Goal: Task Accomplishment & Management: Complete application form

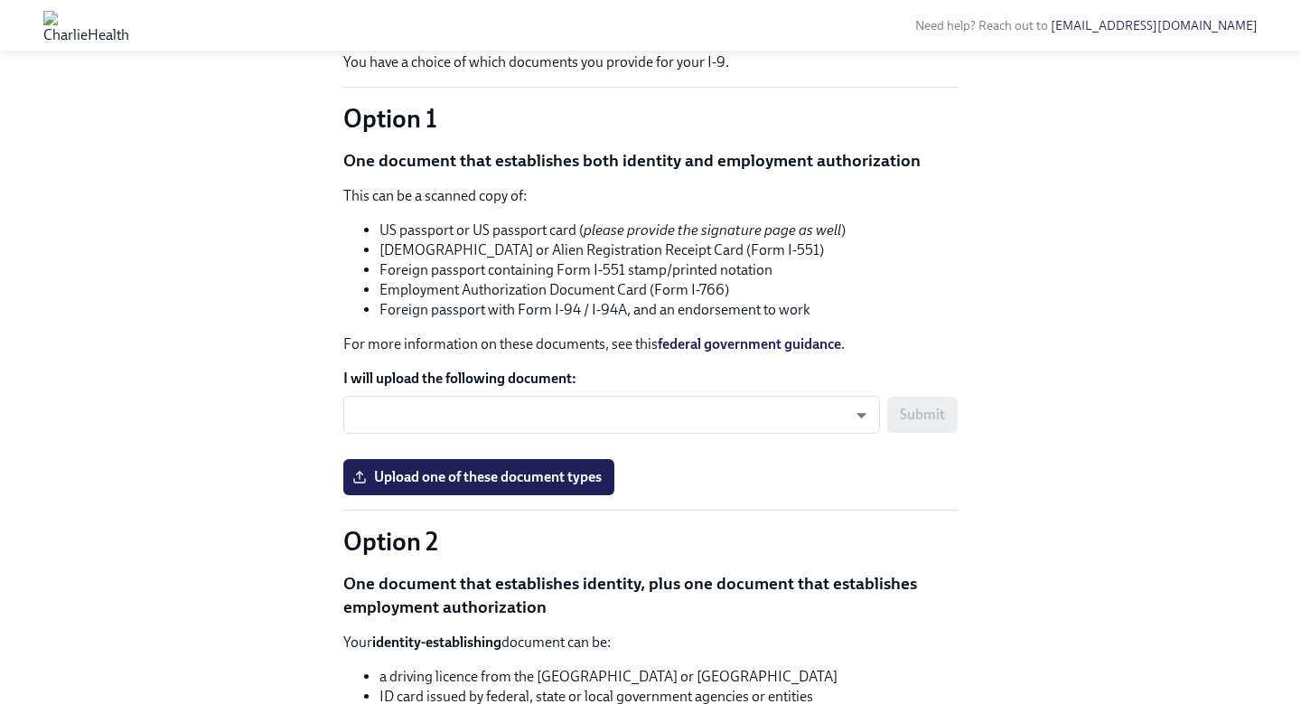
scroll to position [1552, 0]
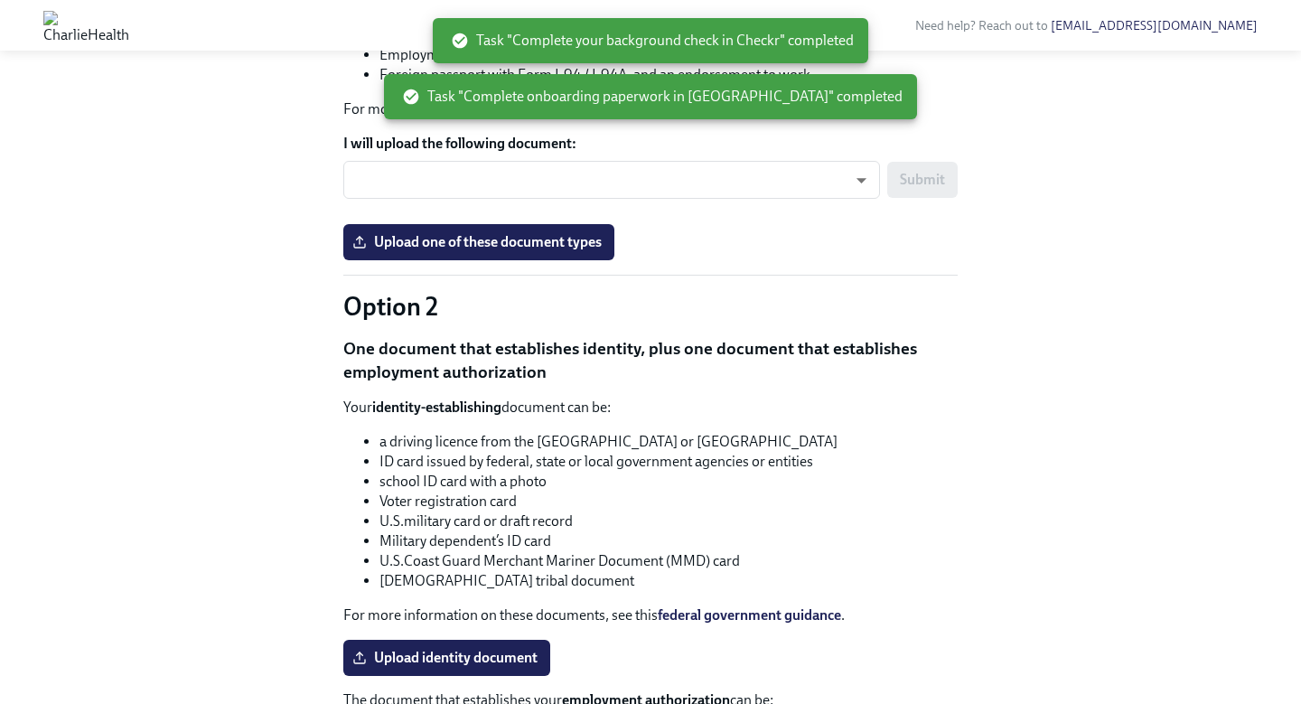
scroll to position [1348, 0]
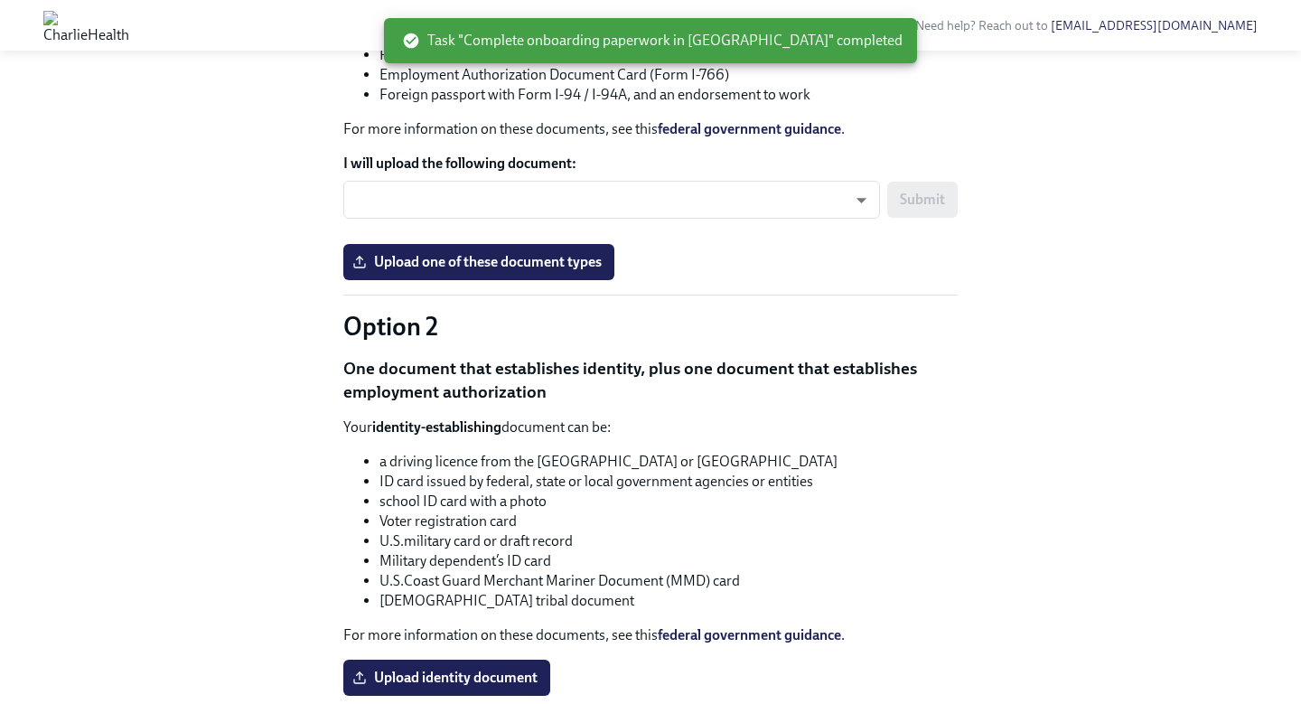
click at [0, 0] on input "Upload your resume" at bounding box center [0, 0] width 0 height 0
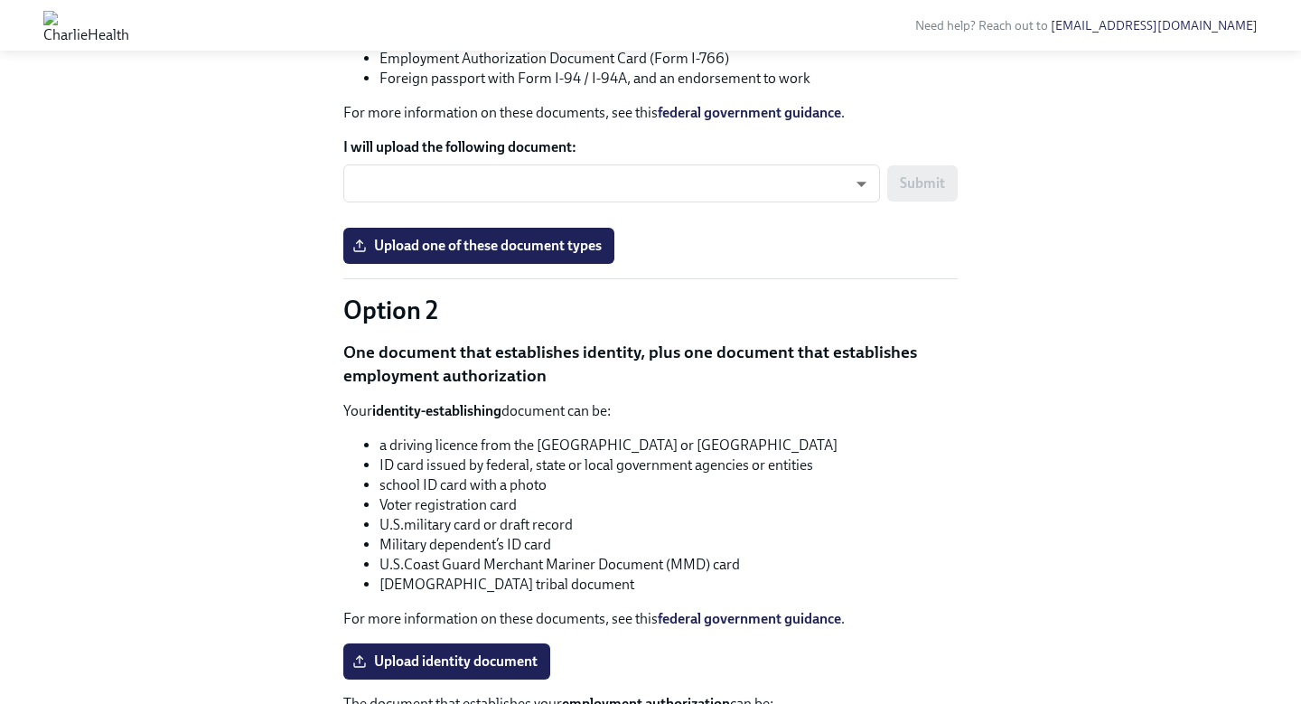
click at [0, 0] on input "Upload a copy of your degree or transcript" at bounding box center [0, 0] width 0 height 0
click at [0, 0] on input "Upload driver's license or passport" at bounding box center [0, 0] width 0 height 0
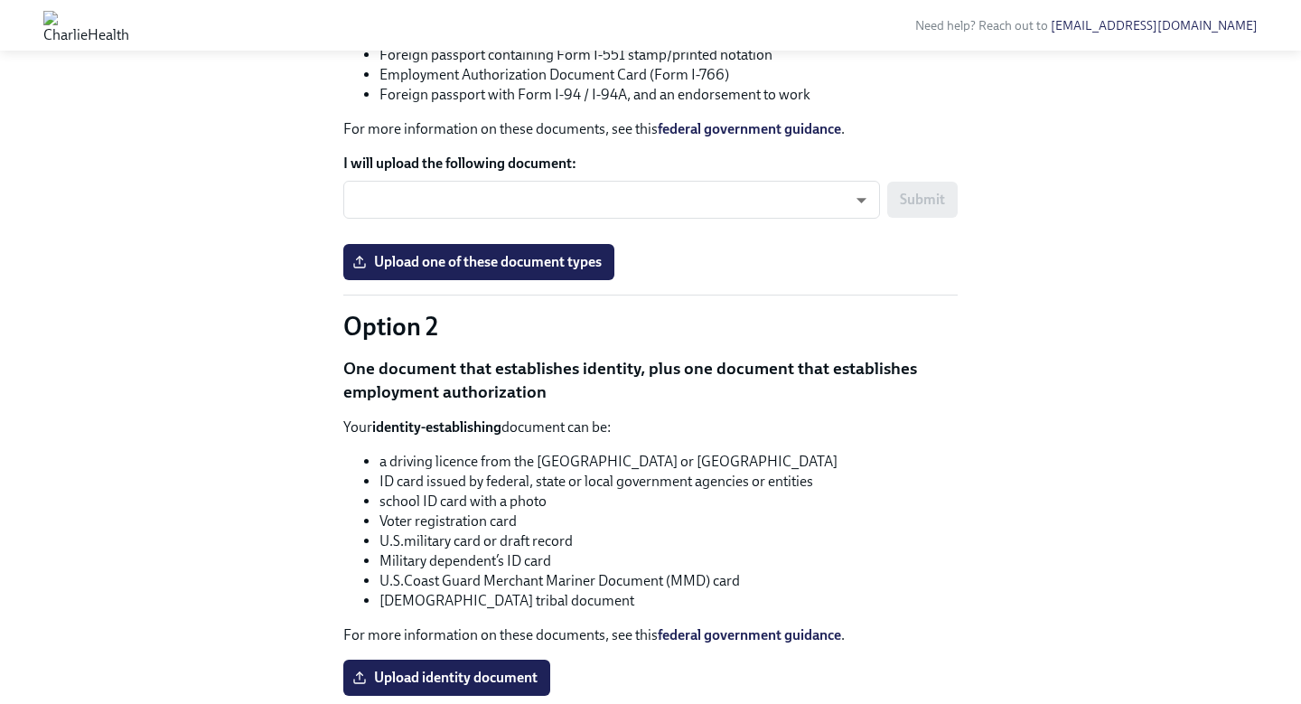
click at [0, 0] on input "DL.pdf" at bounding box center [0, 0] width 0 height 0
click at [0, 0] on input "Upload a headshot (A simple clear photo -for internal use only)" at bounding box center [0, 0] width 0 height 0
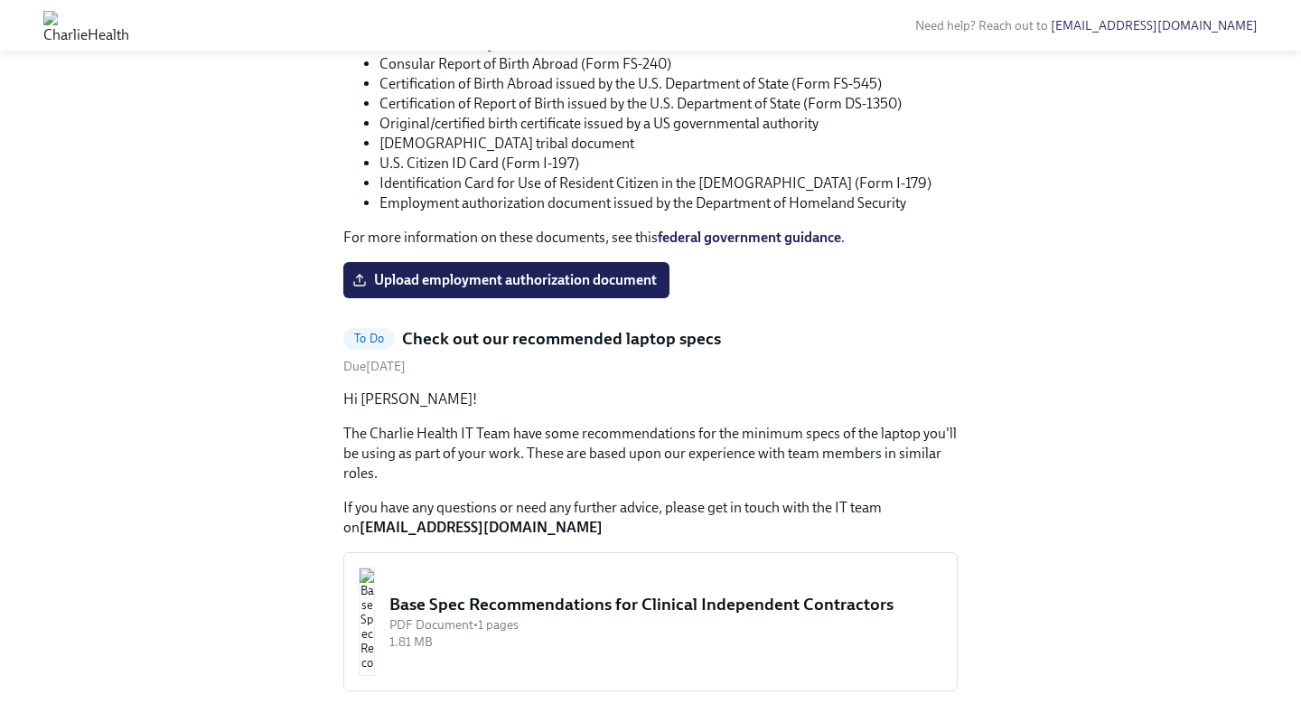
scroll to position [2043, 0]
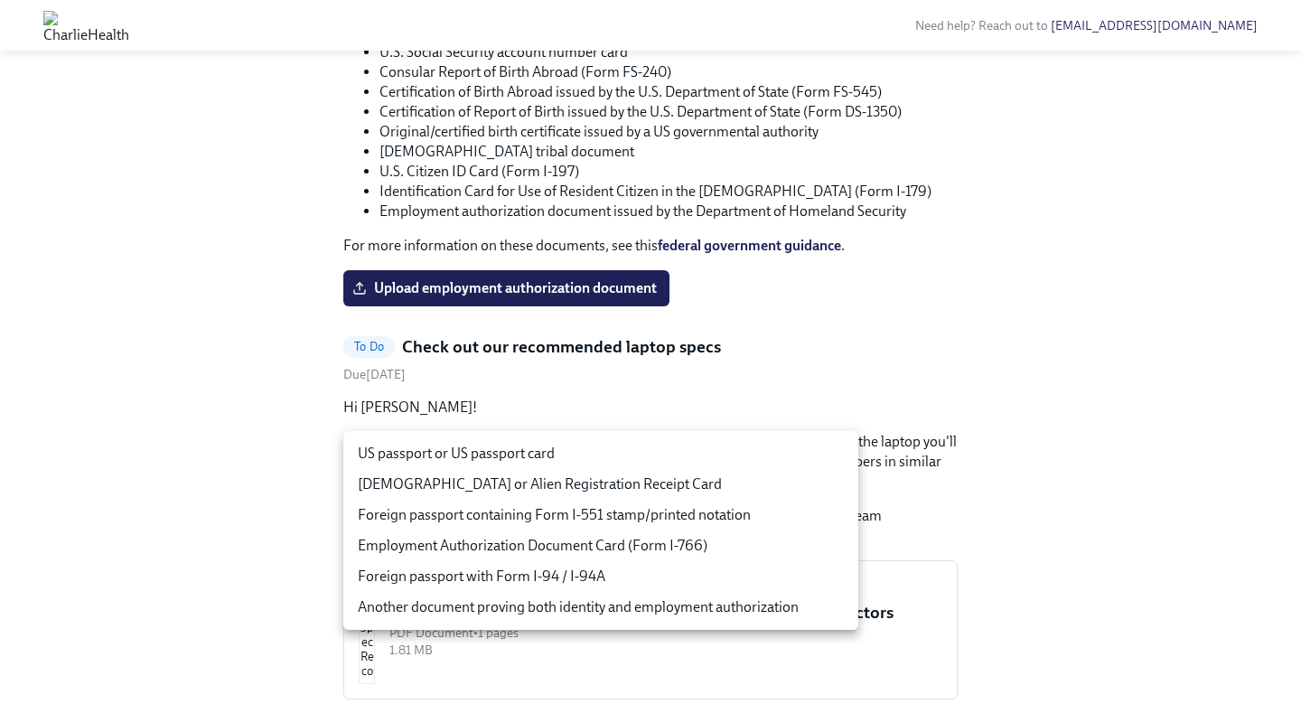
scroll to position [1751, 0]
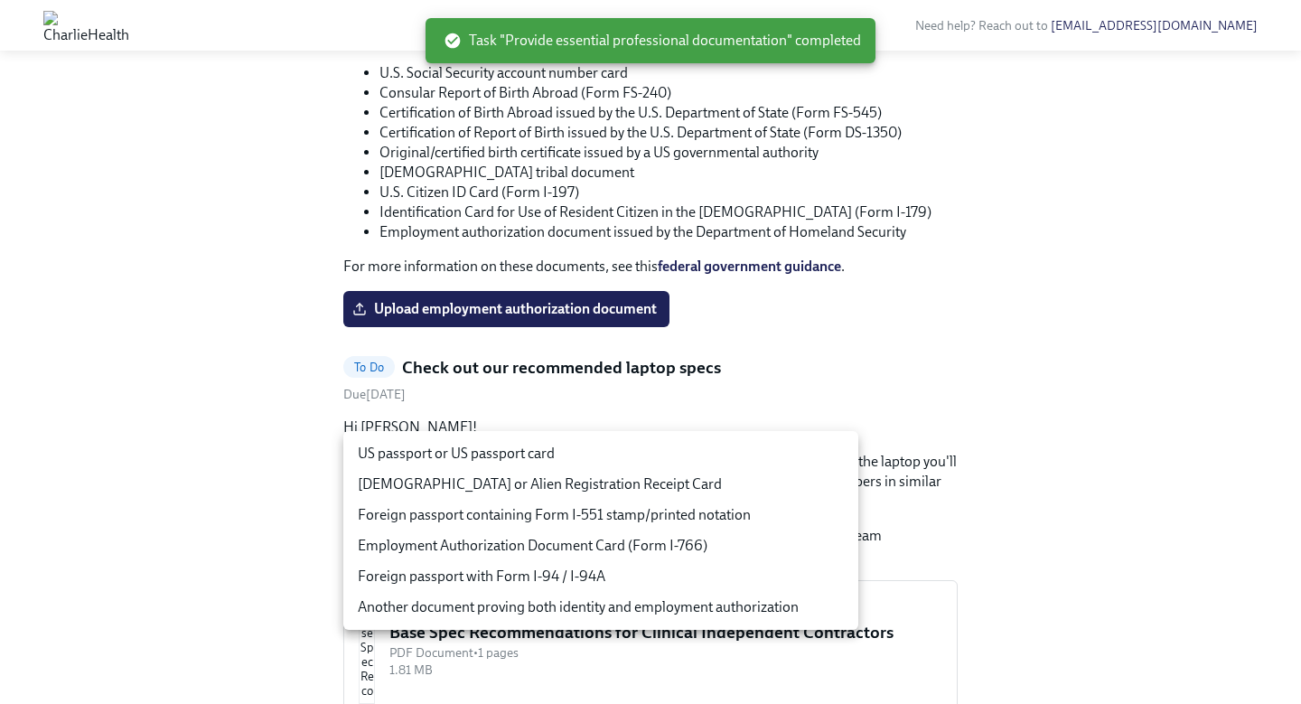
click at [1024, 266] on div at bounding box center [650, 352] width 1301 height 704
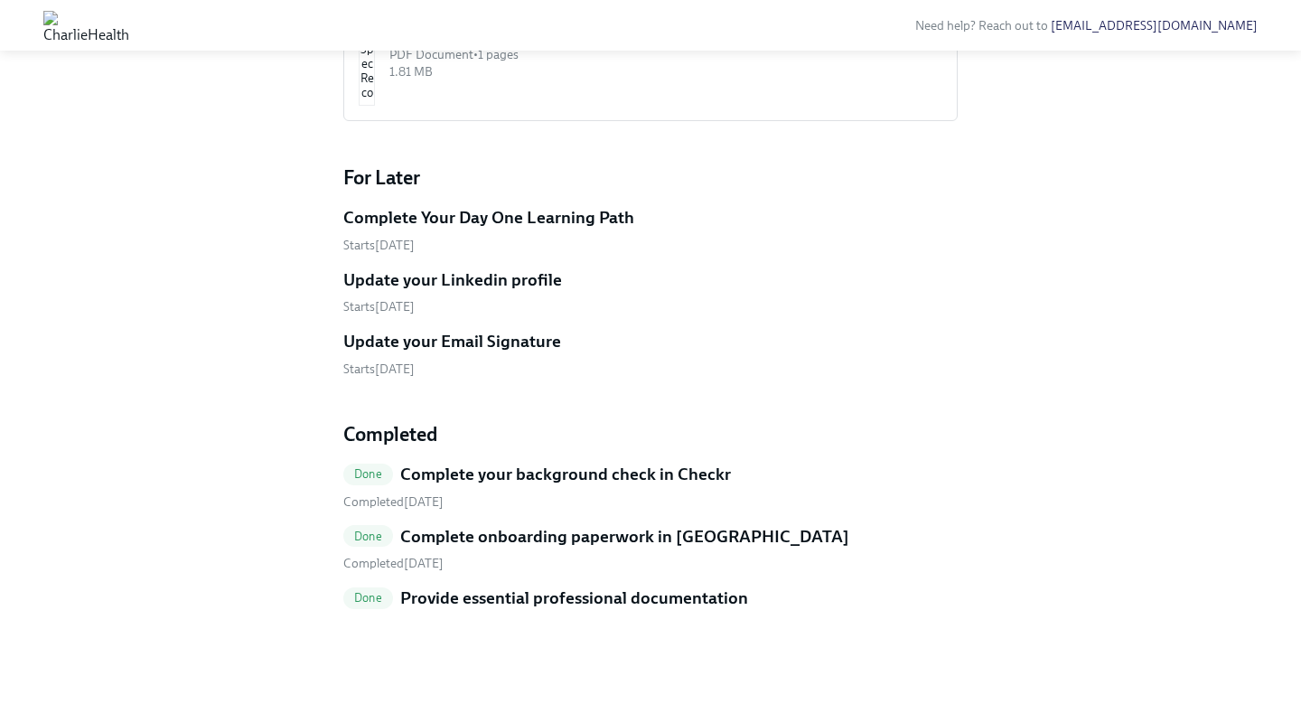
scroll to position [2414, 0]
click at [0, 0] on input "Upload identity document" at bounding box center [0, 0] width 0 height 0
click at [562, 46] on div "Base Spec Recommendations for Clinical Independent Contractors" at bounding box center [665, 34] width 553 height 23
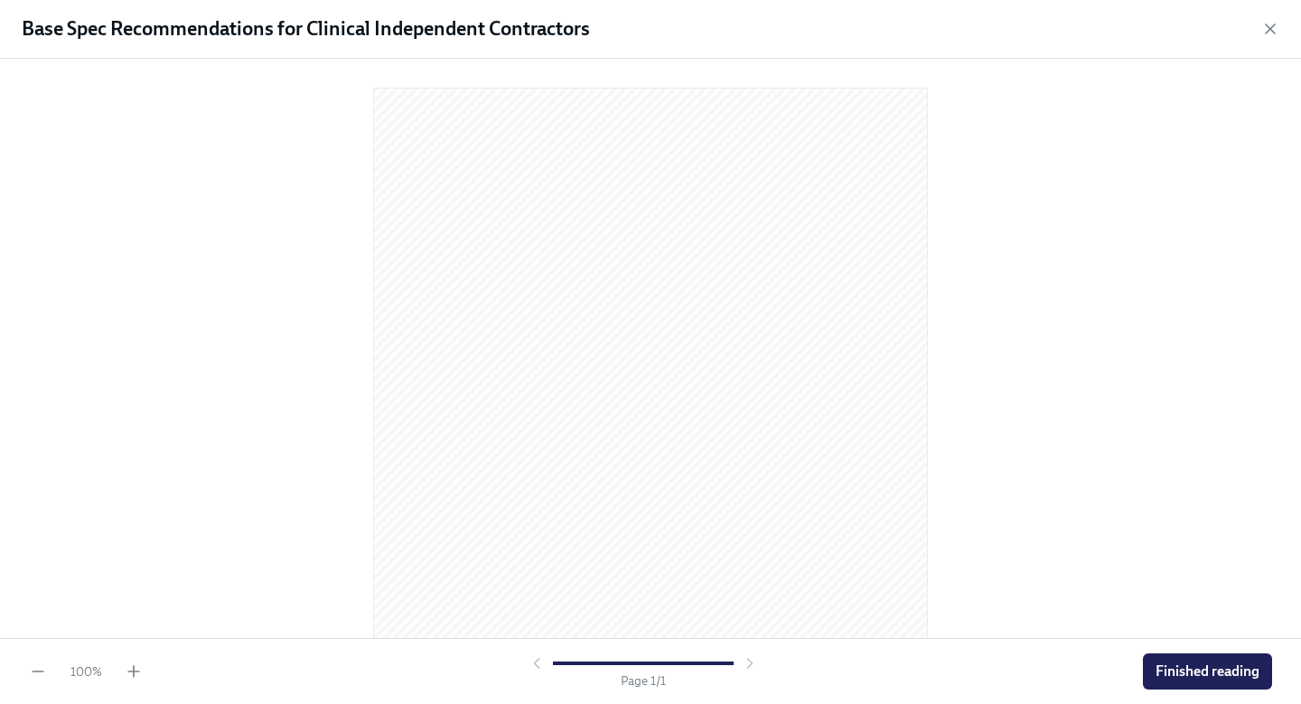
scroll to position [179, 0]
click at [1155, 669] on span "Finished reading" at bounding box center [1207, 671] width 104 height 18
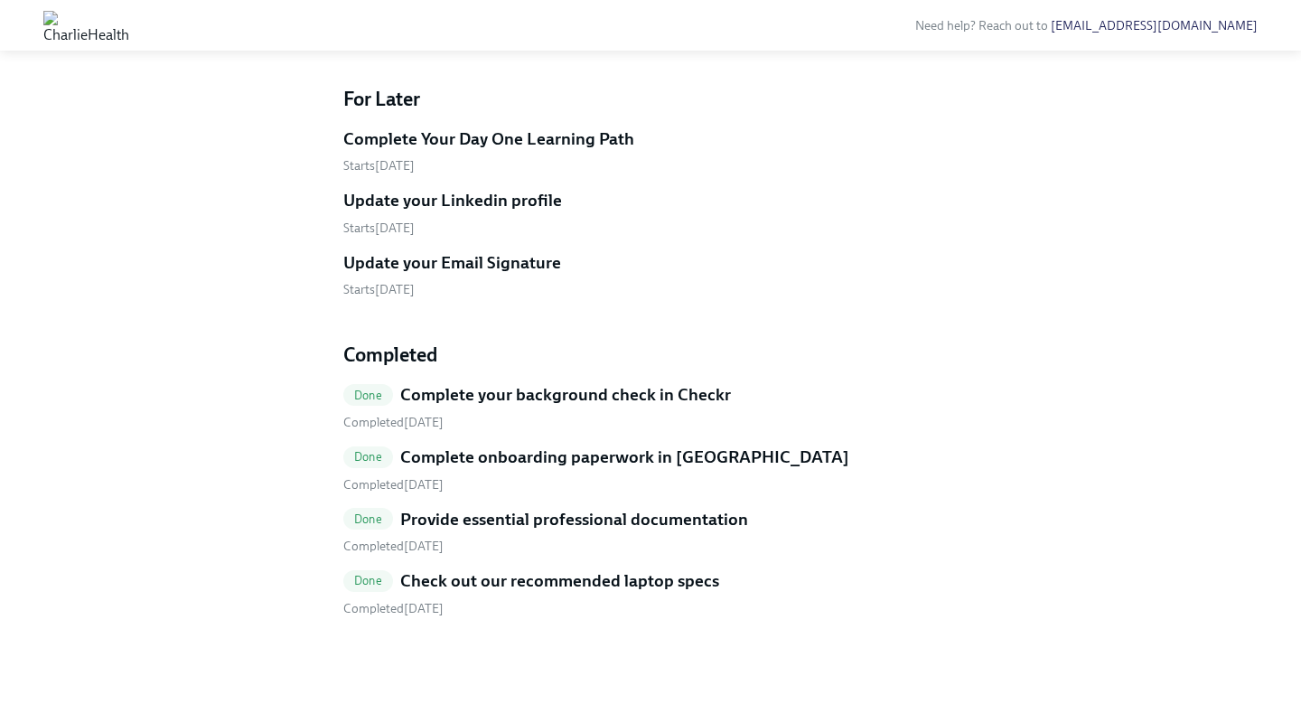
scroll to position [3253, 0]
click at [443, 33] on span "Upload employment authorization document" at bounding box center [506, 24] width 301 height 18
click at [0, 0] on input "Upload employment authorization document" at bounding box center [0, 0] width 0 height 0
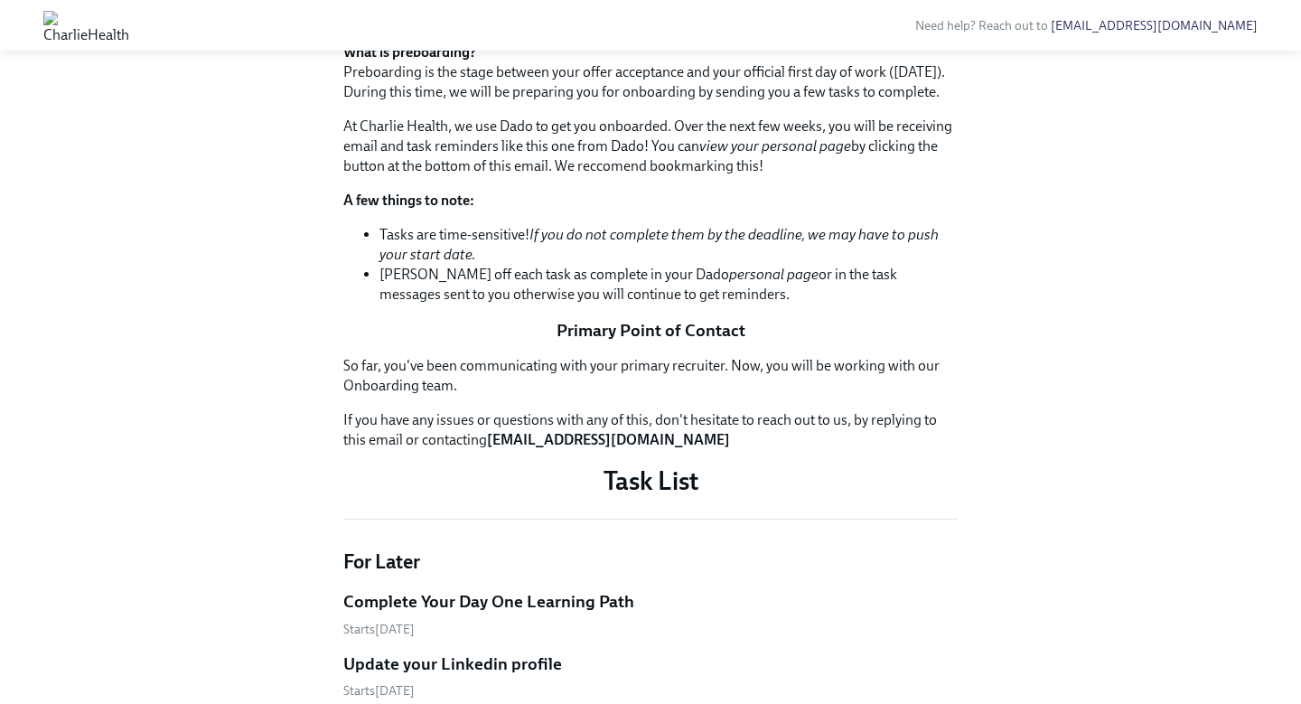
scroll to position [298, 0]
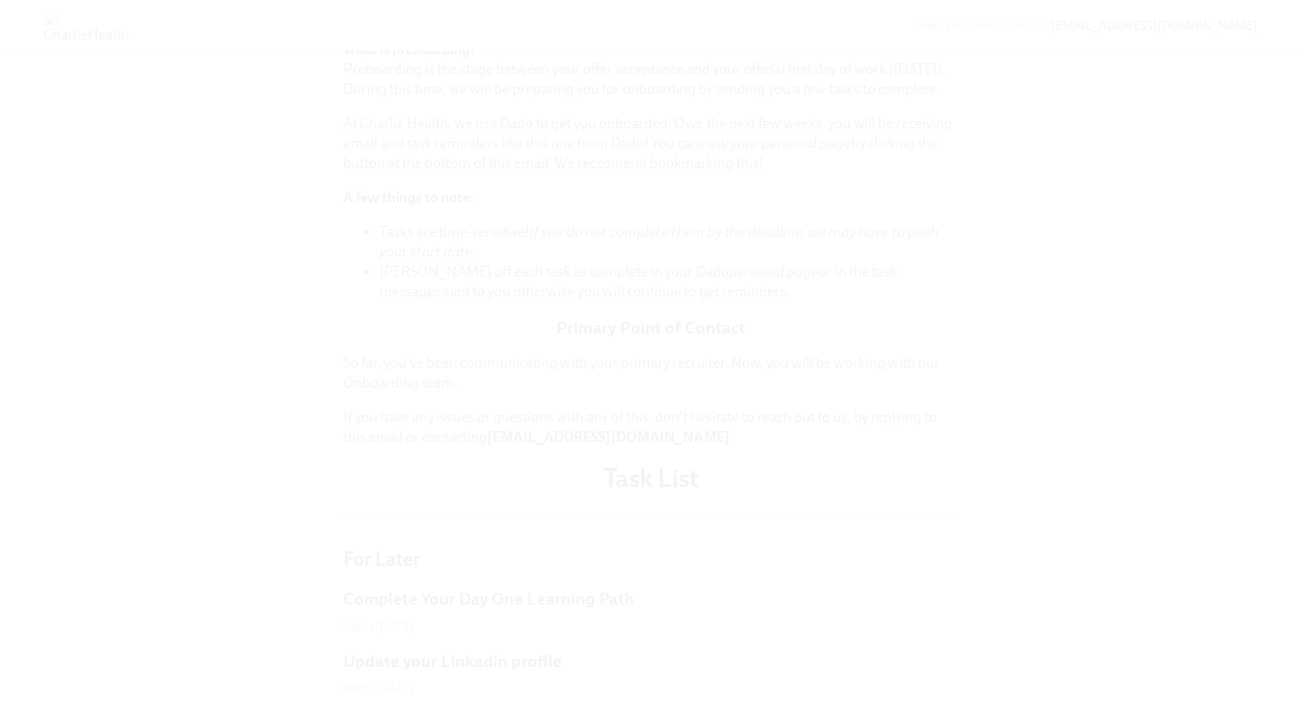
click at [667, 314] on button "Unzoom image" at bounding box center [650, 352] width 1301 height 704
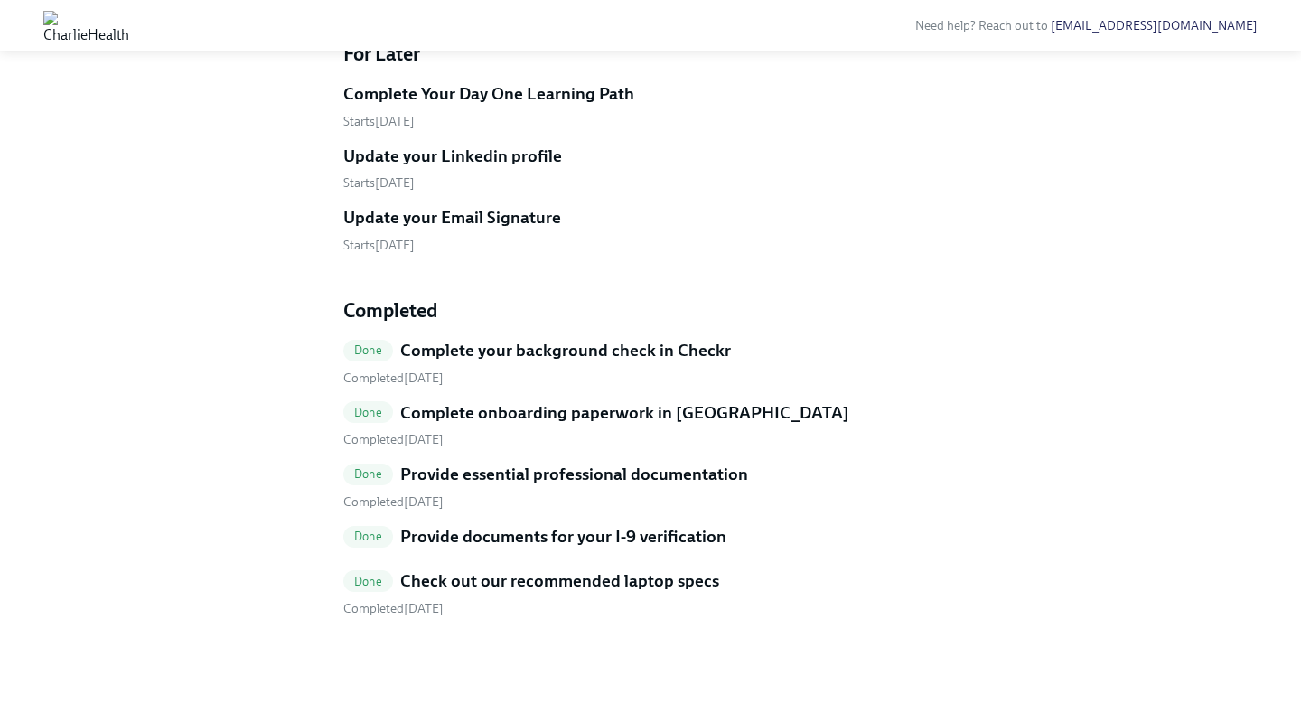
scroll to position [1329, 0]
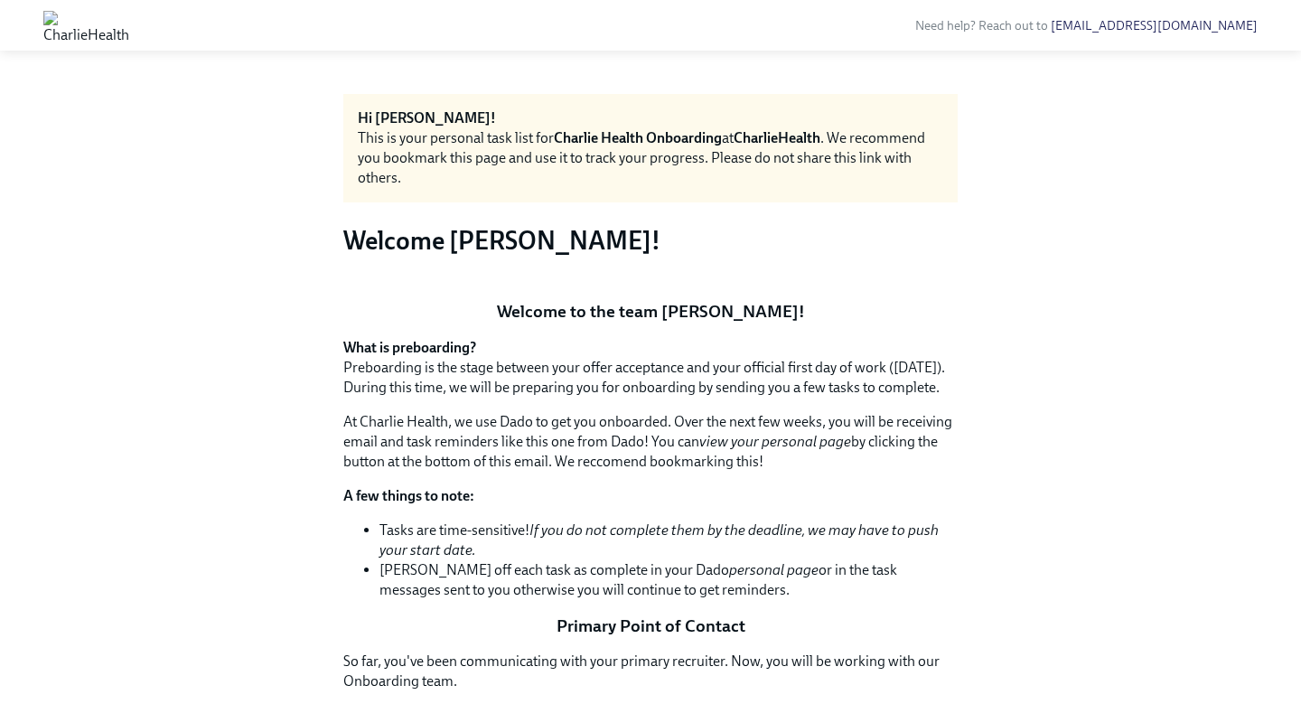
click at [129, 35] on img at bounding box center [86, 25] width 86 height 29
